Goal: Information Seeking & Learning: Learn about a topic

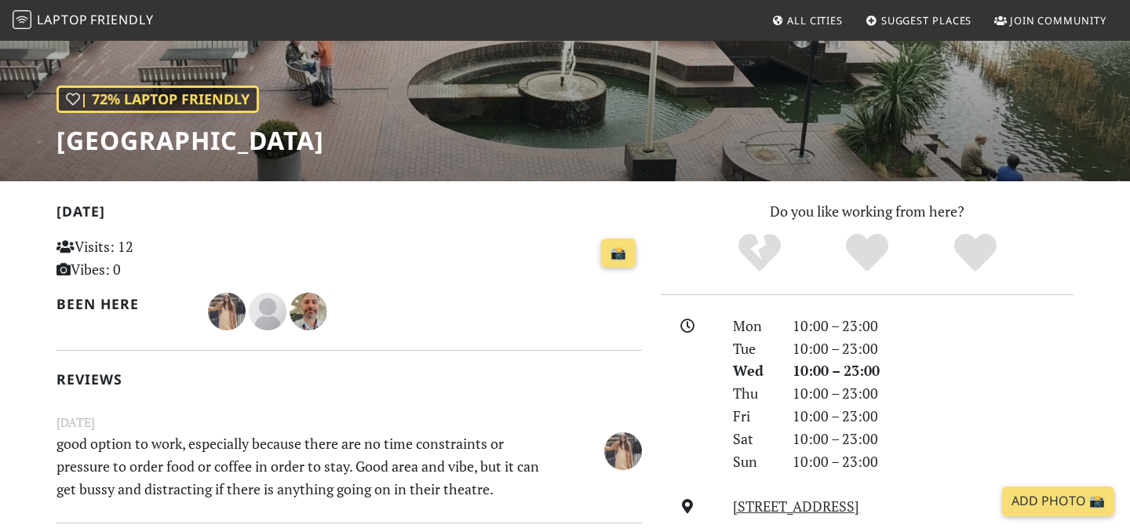
scroll to position [191, 0]
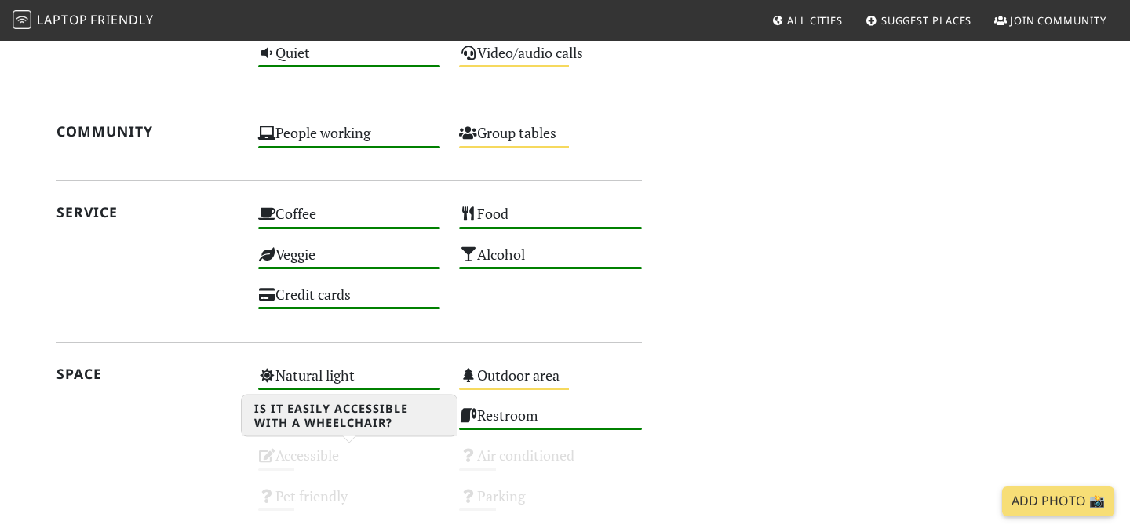
scroll to position [804, 0]
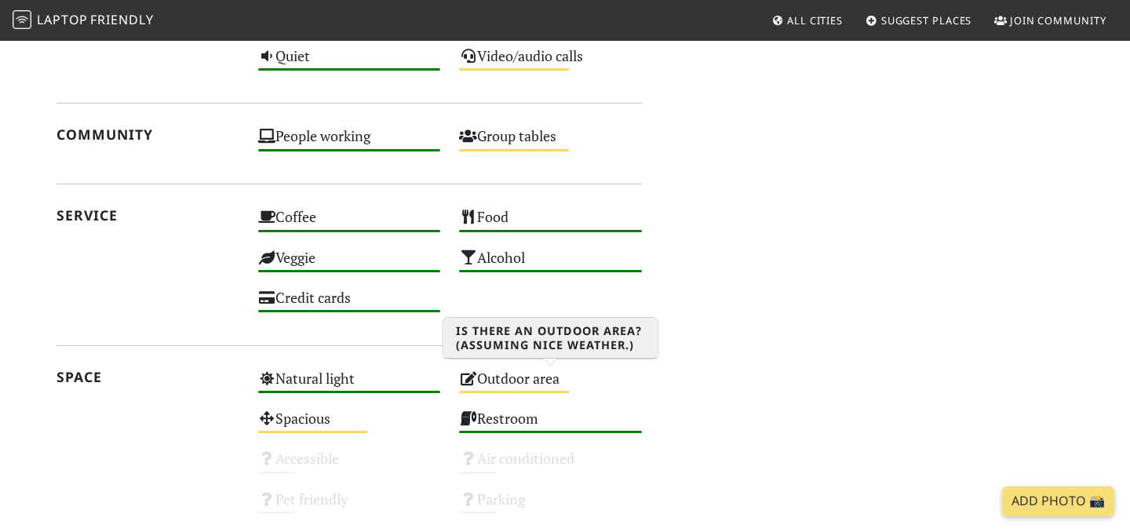
click at [512, 383] on div "Outdoor area Medium" at bounding box center [551, 386] width 202 height 40
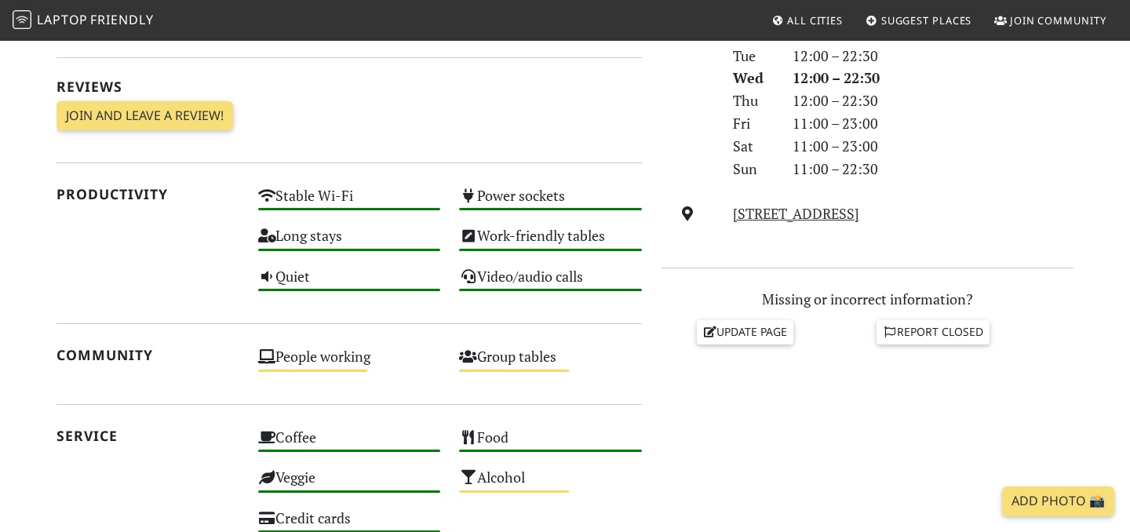
scroll to position [694, 0]
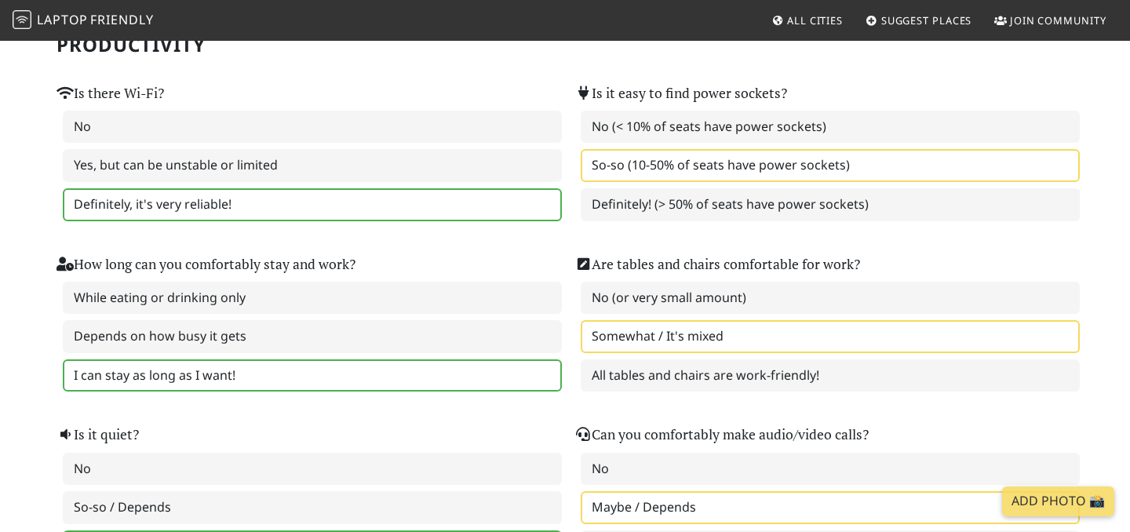
scroll to position [173, 0]
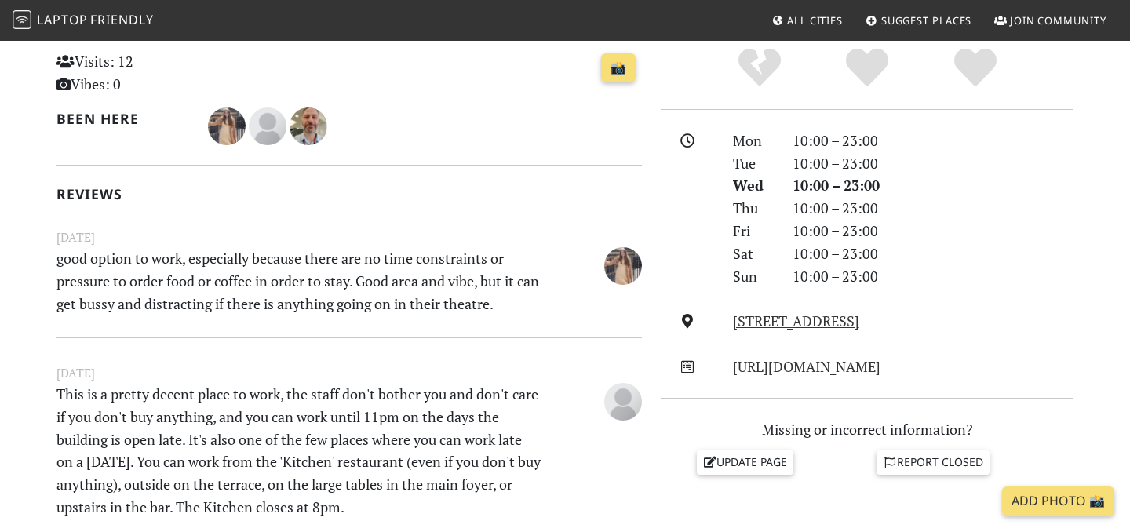
scroll to position [372, 0]
